Goal: Find contact information: Find contact information

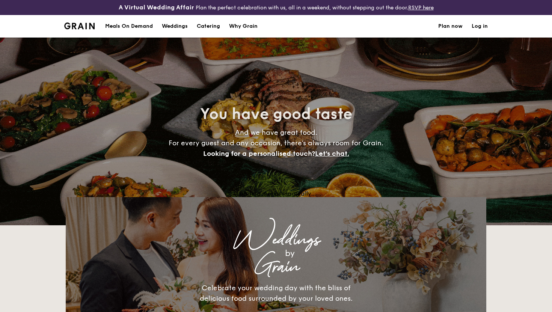
select select
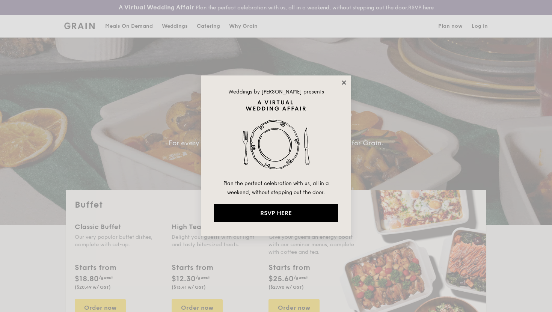
click at [341, 83] on icon at bounding box center [344, 82] width 7 height 7
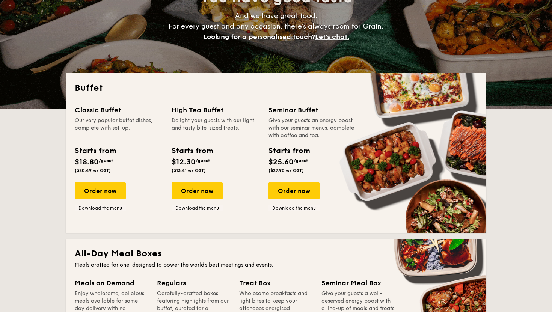
scroll to position [115, 0]
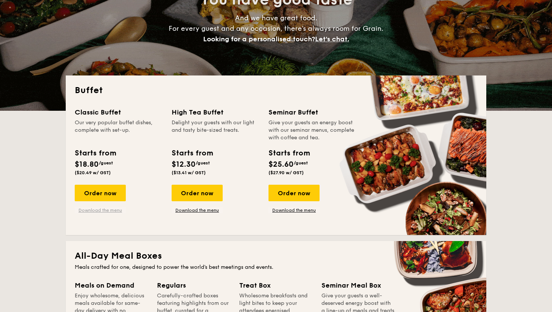
click at [104, 211] on link "Download the menu" at bounding box center [100, 210] width 51 height 6
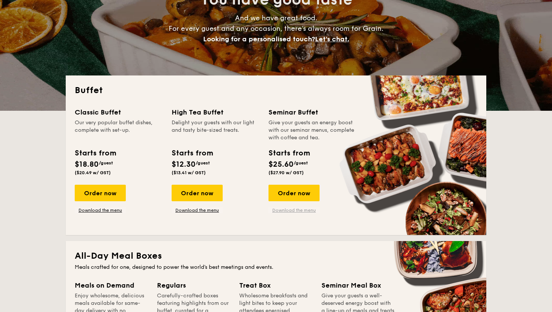
click at [292, 212] on link "Download the menu" at bounding box center [293, 210] width 51 height 6
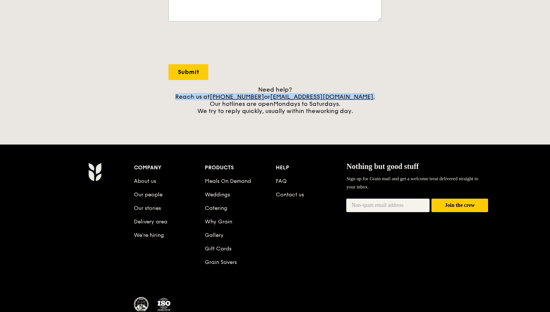
drag, startPoint x: 181, startPoint y: 93, endPoint x: 382, endPoint y: 95, distance: 201.2
copy div "Reach us at [PHONE_NUMBER] or [EMAIL_ADDRESS][DOMAIN_NAME] ."
